Goal: Task Accomplishment & Management: Manage account settings

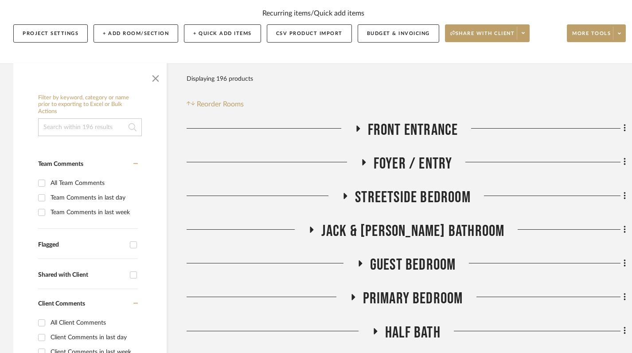
scroll to position [133, 0]
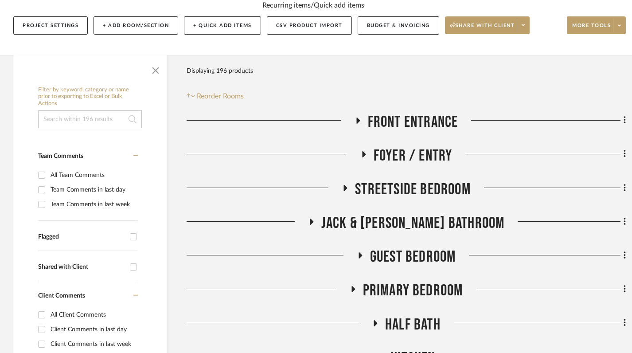
click at [354, 116] on h3 "Front Entrance" at bounding box center [406, 122] width 104 height 19
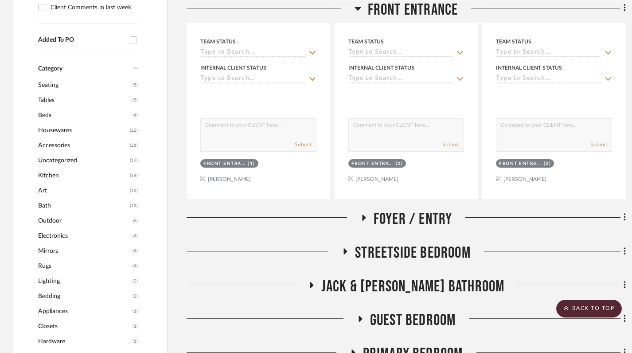
scroll to position [471, 0]
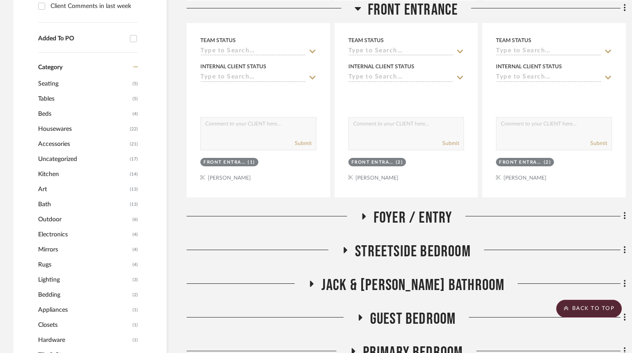
click at [361, 217] on icon at bounding box center [363, 216] width 11 height 7
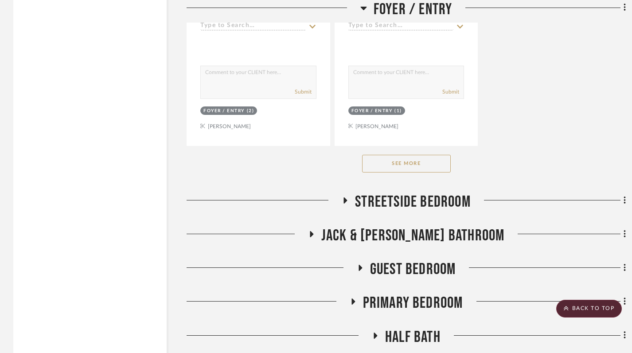
scroll to position [1745, 0]
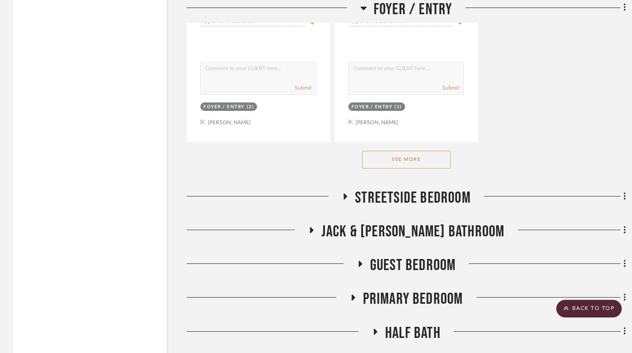
click at [404, 159] on button "See More" at bounding box center [406, 160] width 89 height 18
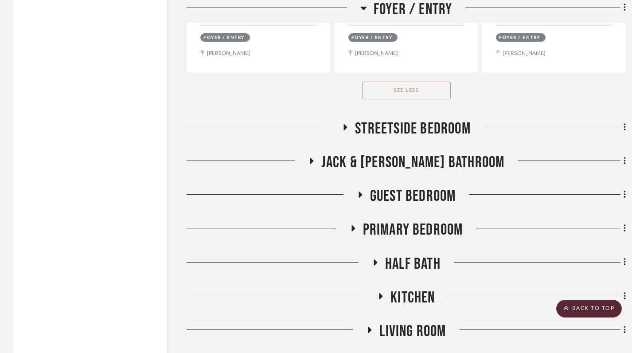
scroll to position [2234, 0]
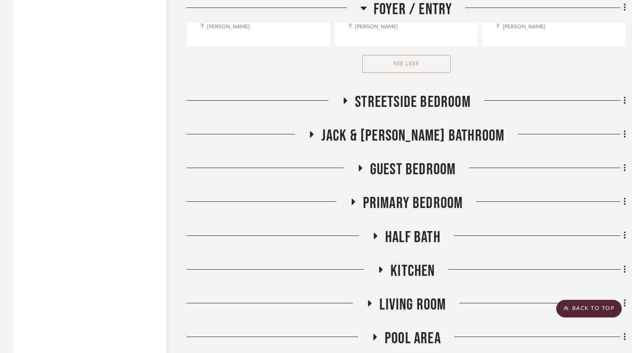
click at [342, 96] on h3 "Streetside Bedroom" at bounding box center [405, 102] width 129 height 19
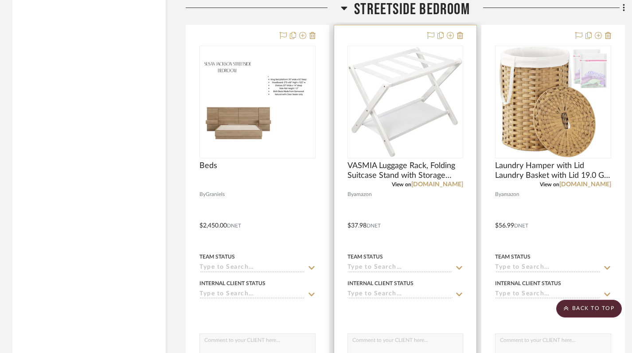
scroll to position [2257, 1]
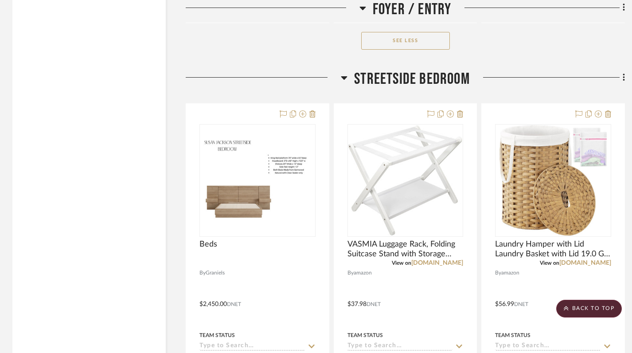
click at [343, 81] on icon at bounding box center [344, 77] width 7 height 11
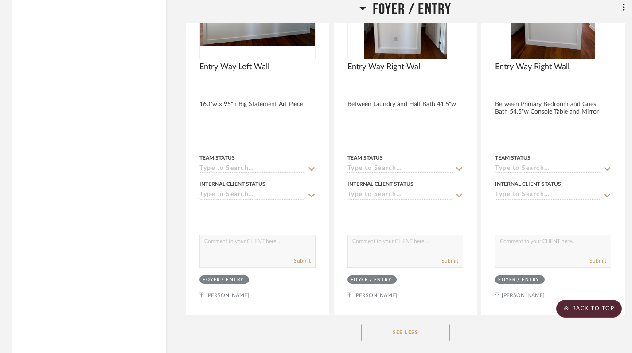
scroll to position [1979, 1]
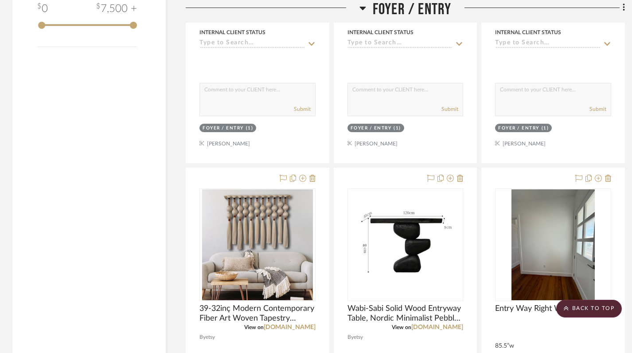
click at [362, 10] on icon at bounding box center [362, 8] width 7 height 11
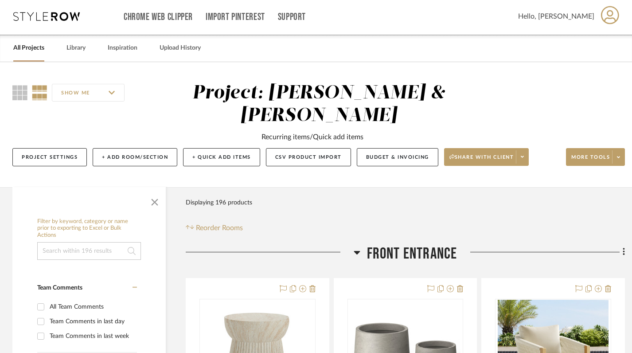
scroll to position [20, 1]
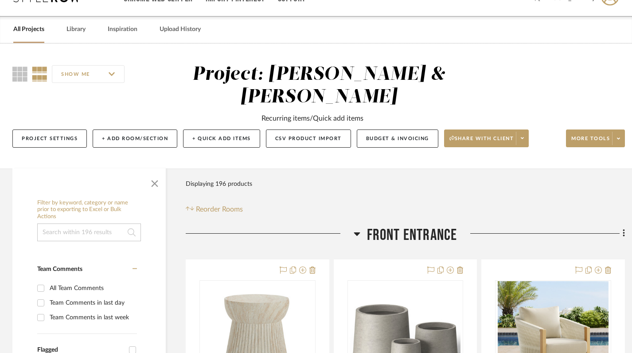
click at [357, 235] on icon at bounding box center [356, 233] width 7 height 11
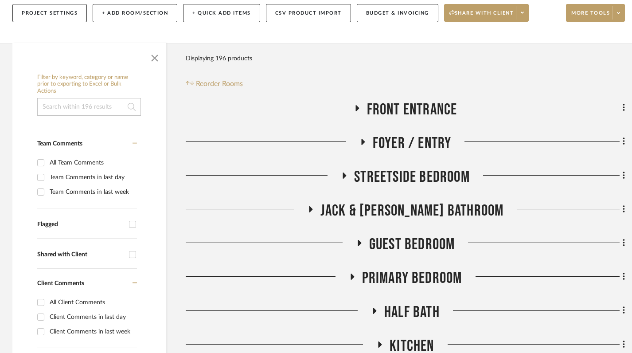
scroll to position [261, 1]
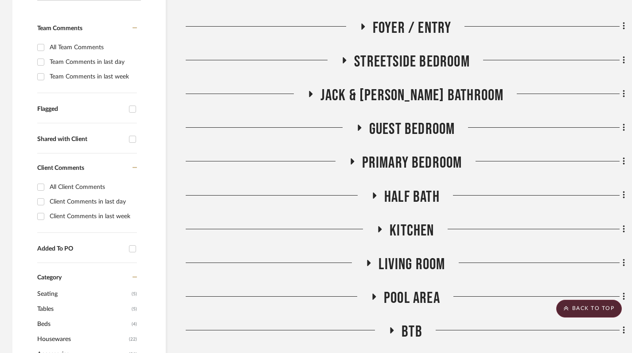
click at [351, 162] on icon at bounding box center [352, 161] width 4 height 6
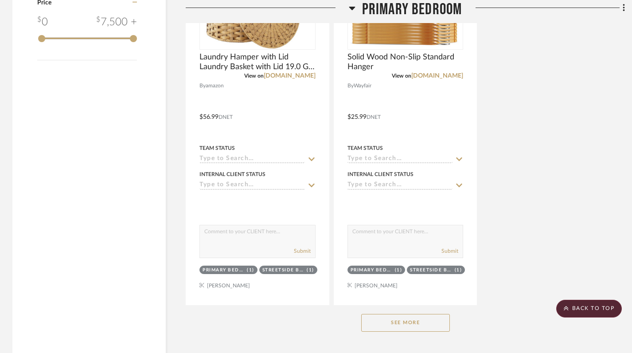
scroll to position [1322, 1]
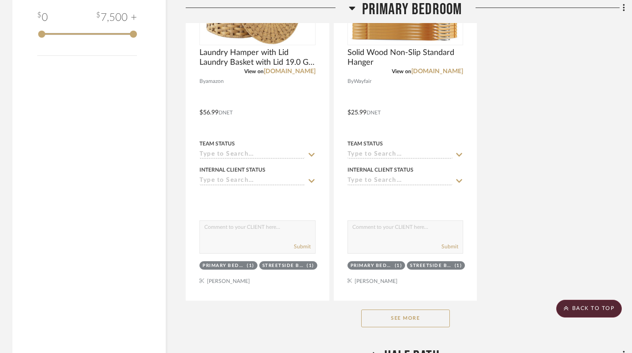
click at [390, 320] on button "See More" at bounding box center [405, 318] width 89 height 18
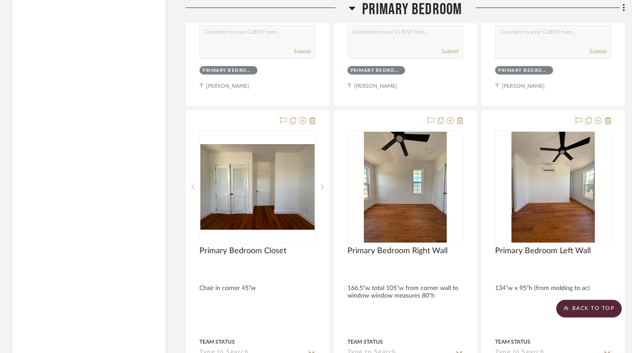
scroll to position [3833, 1]
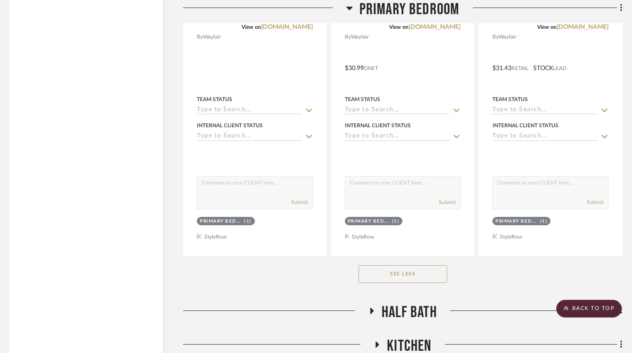
click at [400, 279] on button "See Less" at bounding box center [402, 274] width 89 height 18
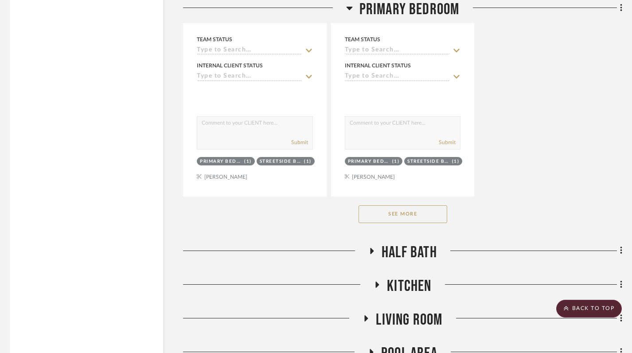
scroll to position [1437, 4]
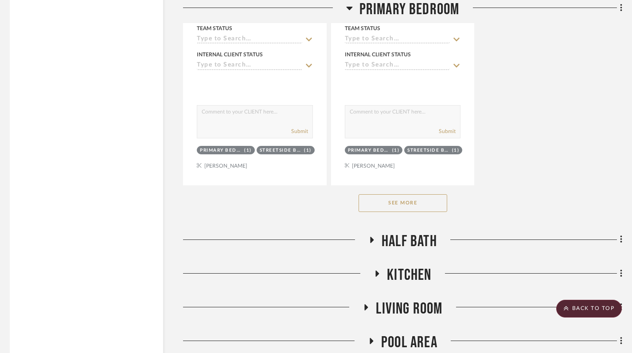
click at [400, 201] on button "See More" at bounding box center [402, 203] width 89 height 18
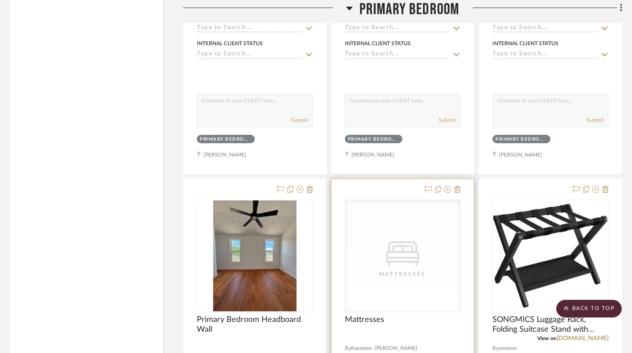
scroll to position [4213, 4]
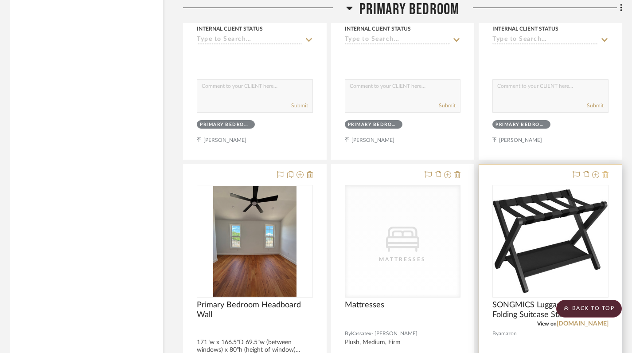
click at [605, 175] on icon at bounding box center [605, 174] width 6 height 7
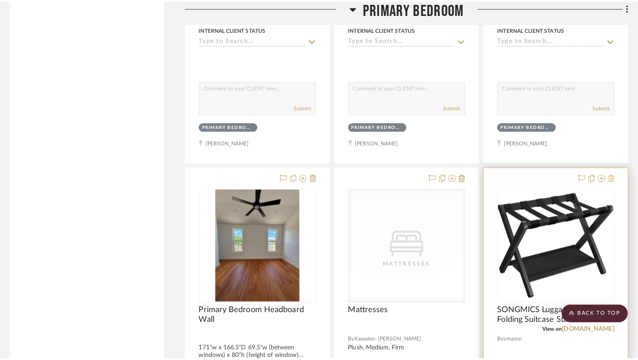
scroll to position [0, 0]
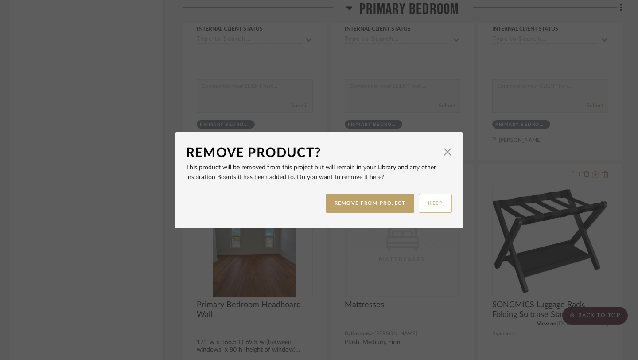
click at [433, 203] on button "KEEP" at bounding box center [435, 203] width 33 height 19
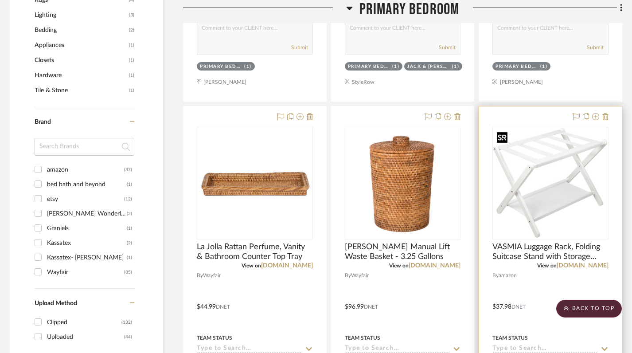
scroll to position [737, 4]
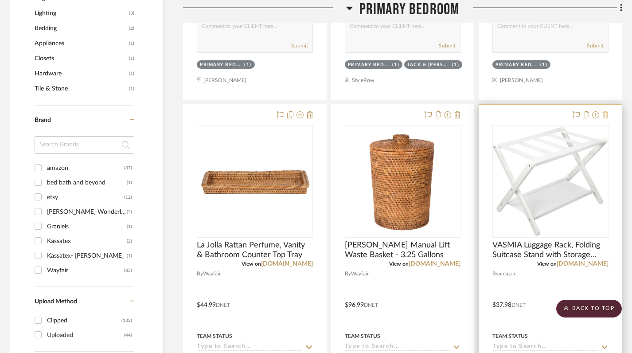
click at [606, 113] on icon at bounding box center [605, 114] width 6 height 7
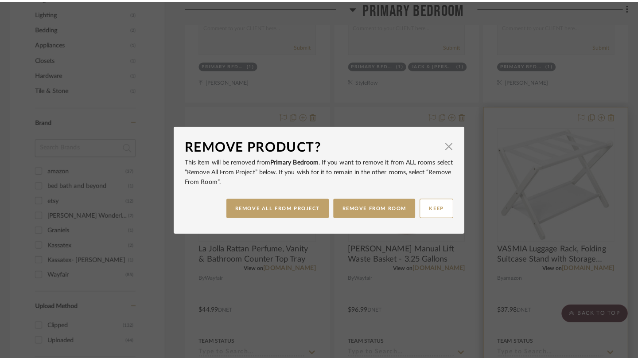
scroll to position [0, 0]
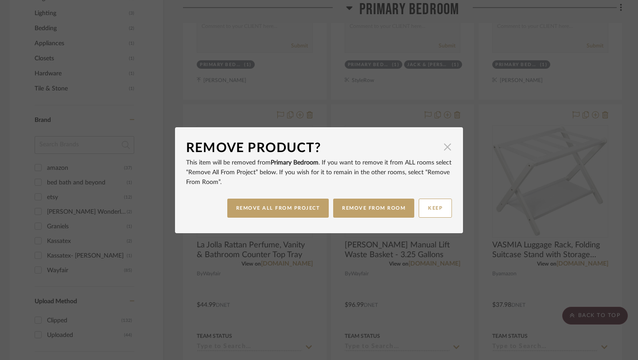
click at [445, 150] on span "button" at bounding box center [447, 147] width 18 height 18
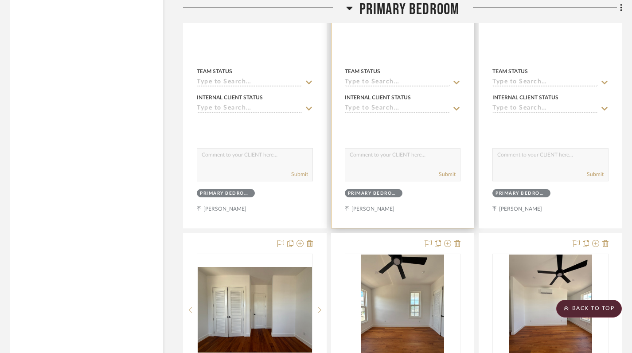
scroll to position [3677, 4]
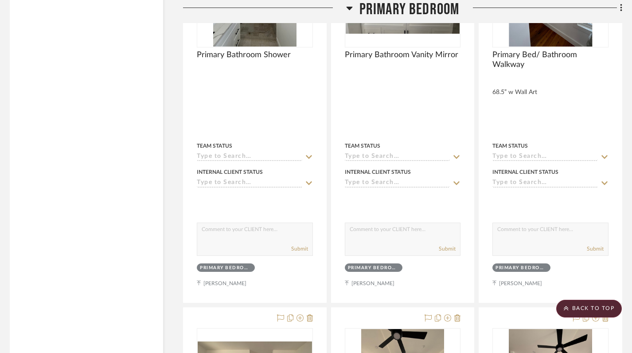
click at [350, 5] on icon at bounding box center [349, 8] width 7 height 11
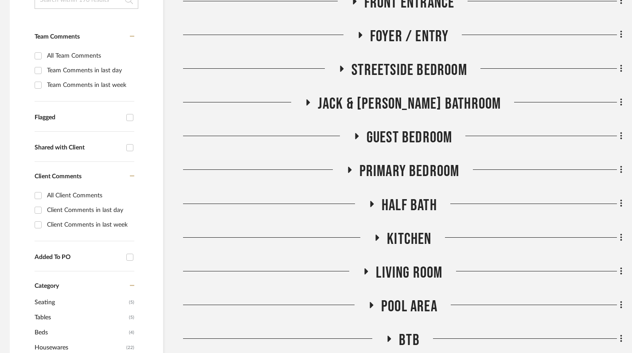
scroll to position [261, 4]
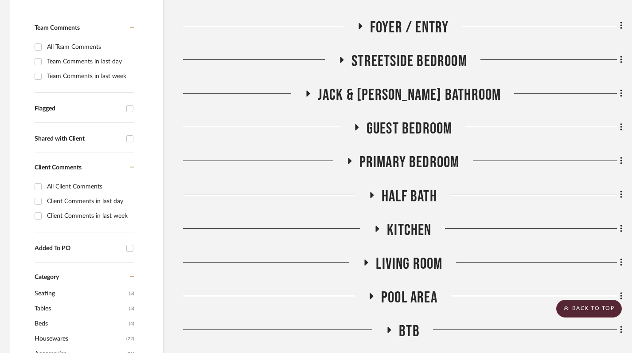
click at [338, 56] on icon at bounding box center [341, 59] width 11 height 7
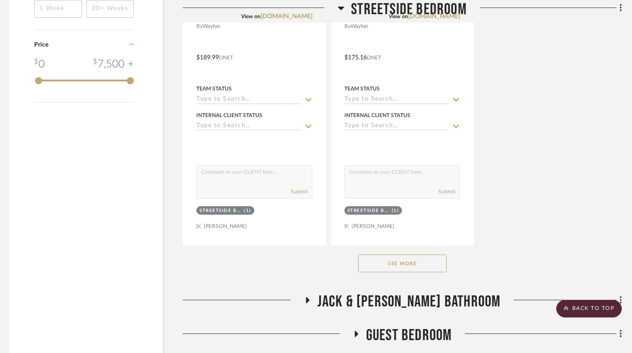
scroll to position [1277, 4]
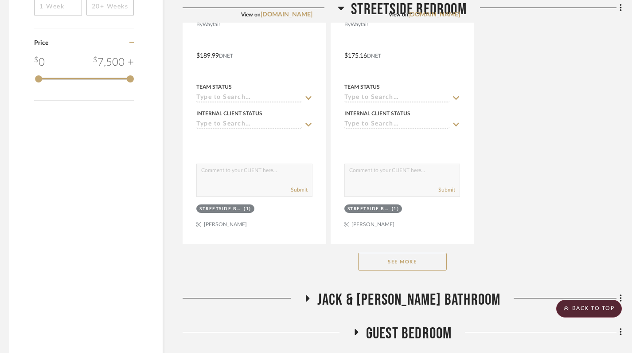
click at [396, 264] on button "See More" at bounding box center [402, 261] width 89 height 18
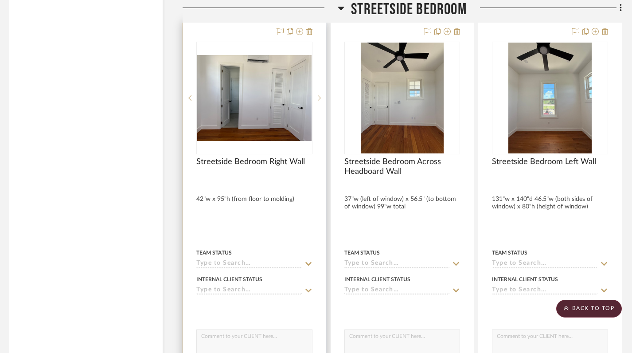
scroll to position [2291, 4]
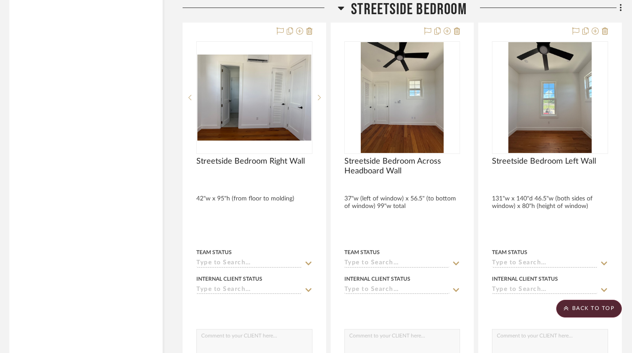
click at [338, 11] on icon at bounding box center [341, 8] width 7 height 11
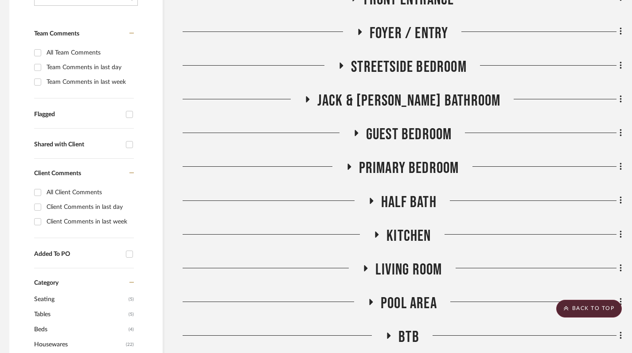
scroll to position [266, 4]
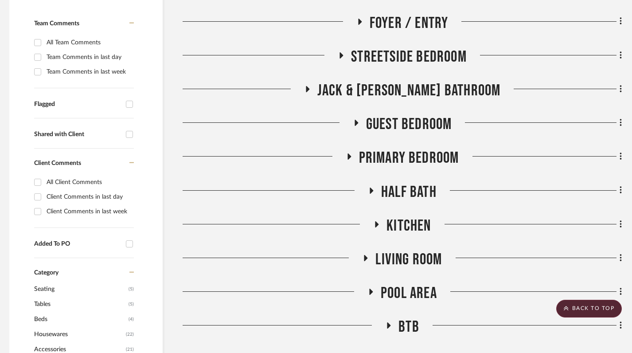
click at [349, 156] on icon at bounding box center [349, 156] width 4 height 6
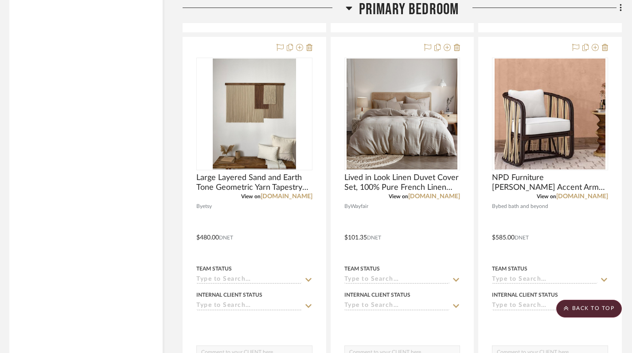
scroll to position [1704, 4]
